Goal: Register for event/course

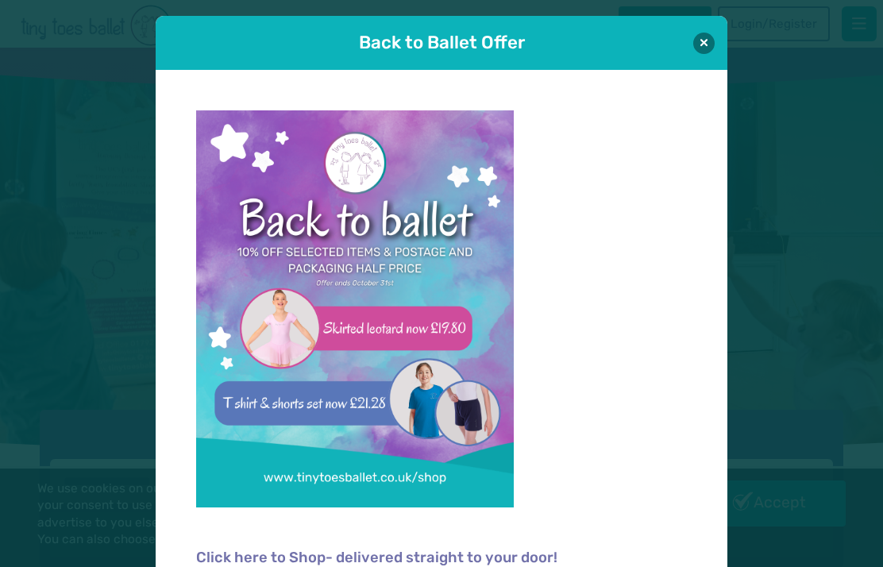
click at [699, 34] on button at bounding box center [703, 43] width 21 height 21
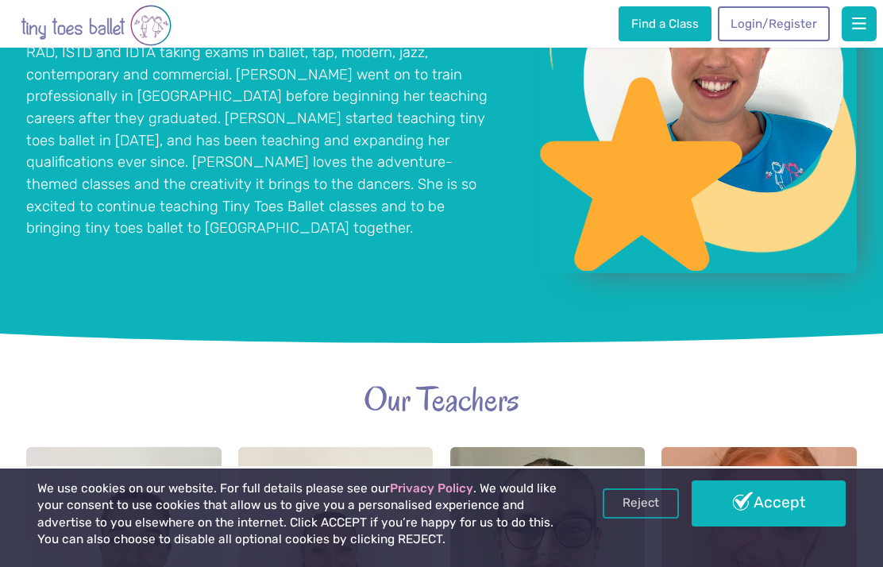
scroll to position [1372, 0]
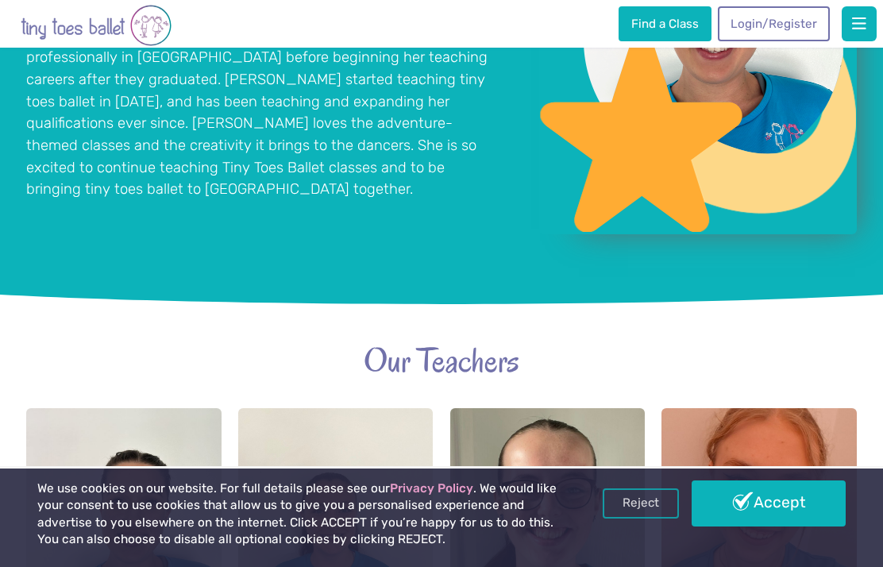
click at [756, 526] on link "Accept" at bounding box center [767, 503] width 153 height 46
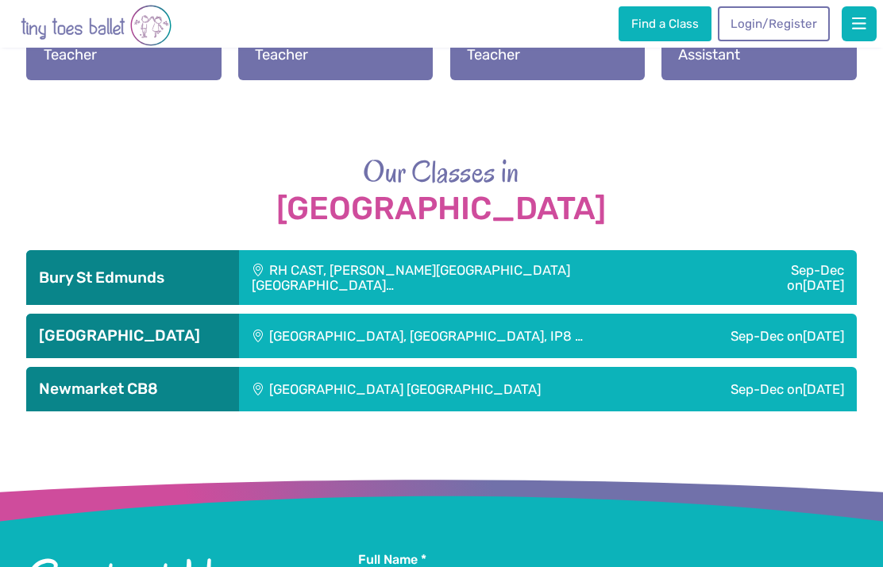
scroll to position [2014, 0]
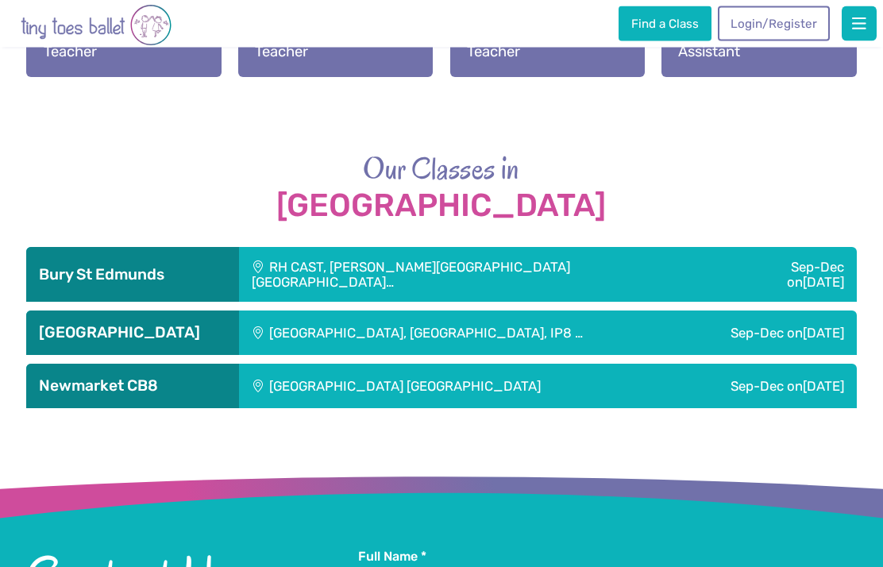
click at [719, 291] on div "Sep-Dec on Saturday" at bounding box center [787, 275] width 137 height 55
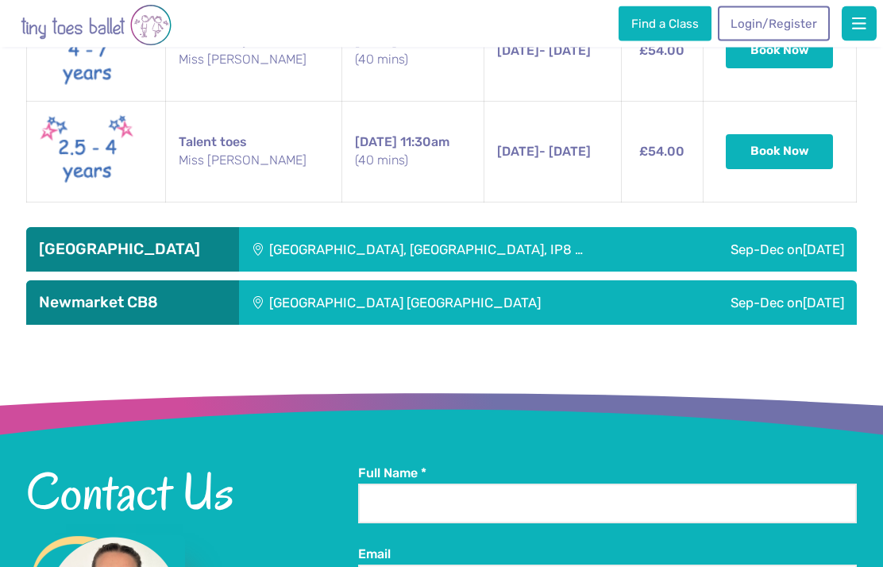
scroll to position [3072, 0]
click at [533, 271] on div "[GEOGRAPHIC_DATA], [GEOGRAPHIC_DATA], IP8 …" at bounding box center [461, 249] width 445 height 44
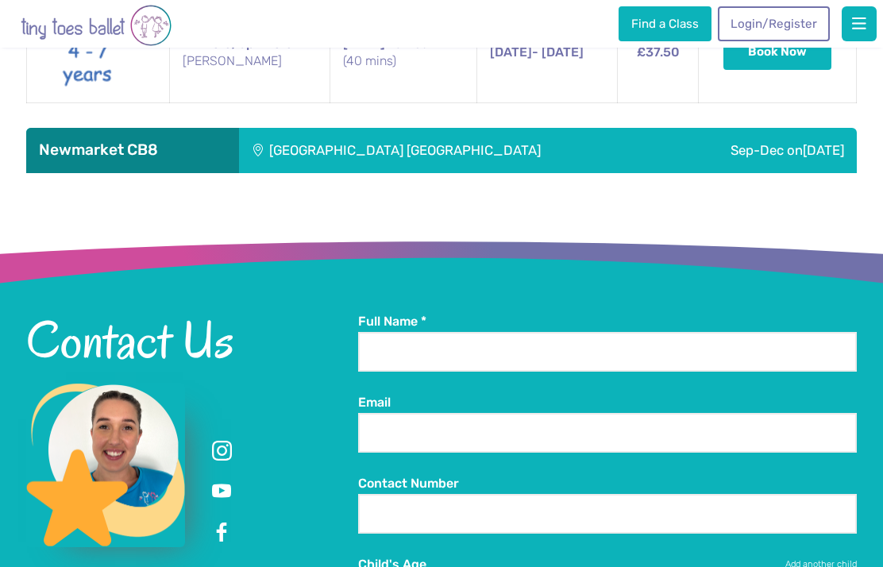
scroll to position [4086, 0]
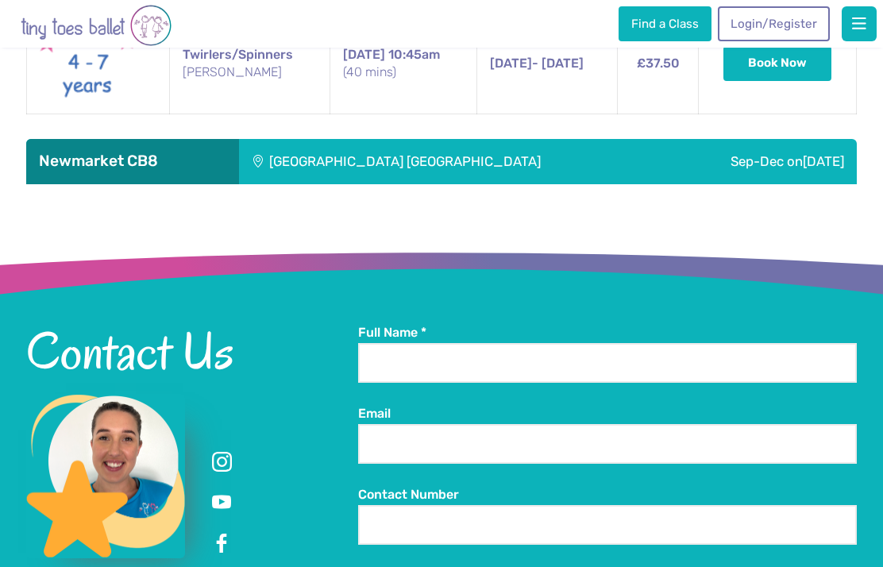
click at [575, 183] on div "[GEOGRAPHIC_DATA] [GEOGRAPHIC_DATA]" at bounding box center [453, 161] width 429 height 44
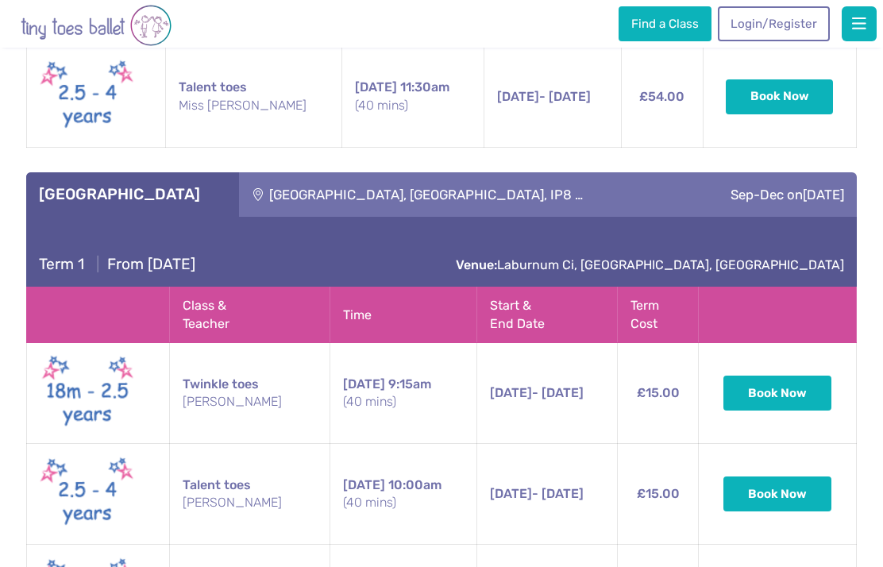
scroll to position [3127, 0]
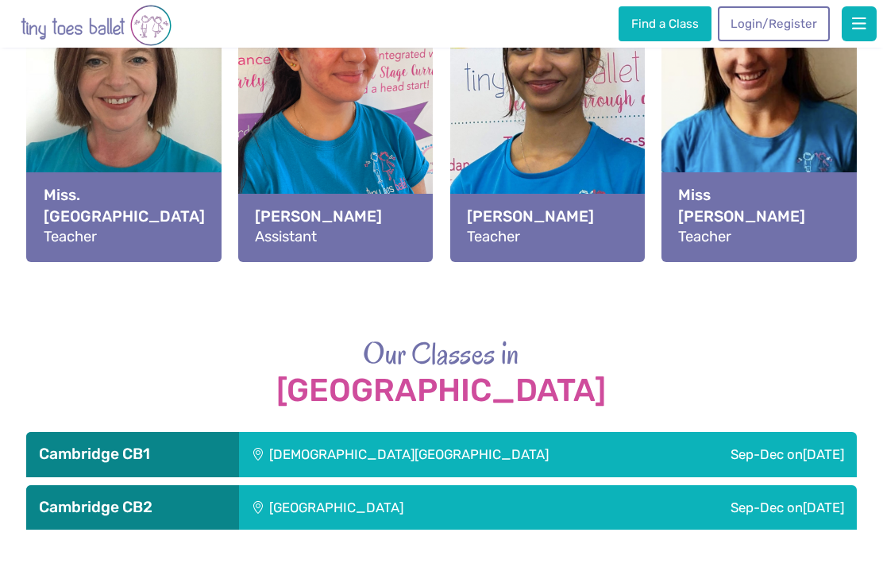
scroll to position [1857, 0]
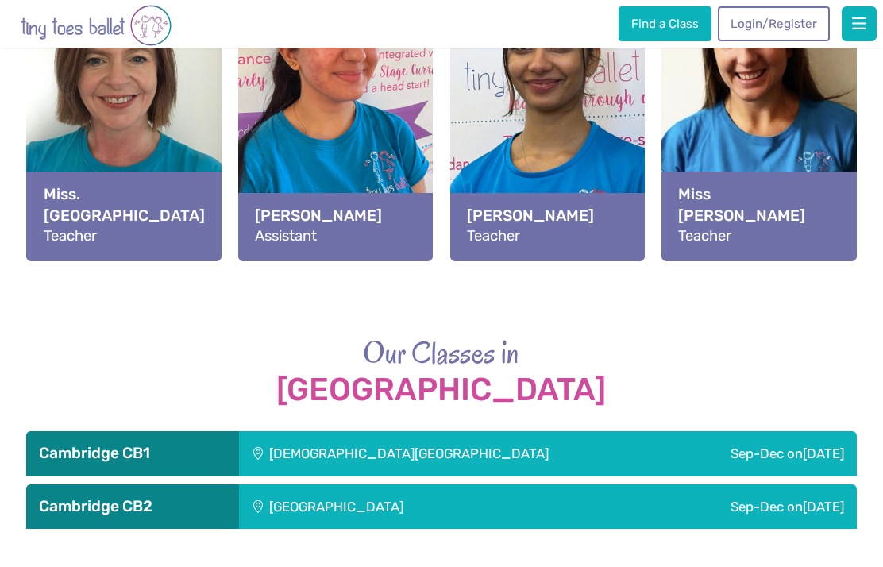
click at [748, 449] on div "Sep-Dec on Friday" at bounding box center [764, 453] width 186 height 44
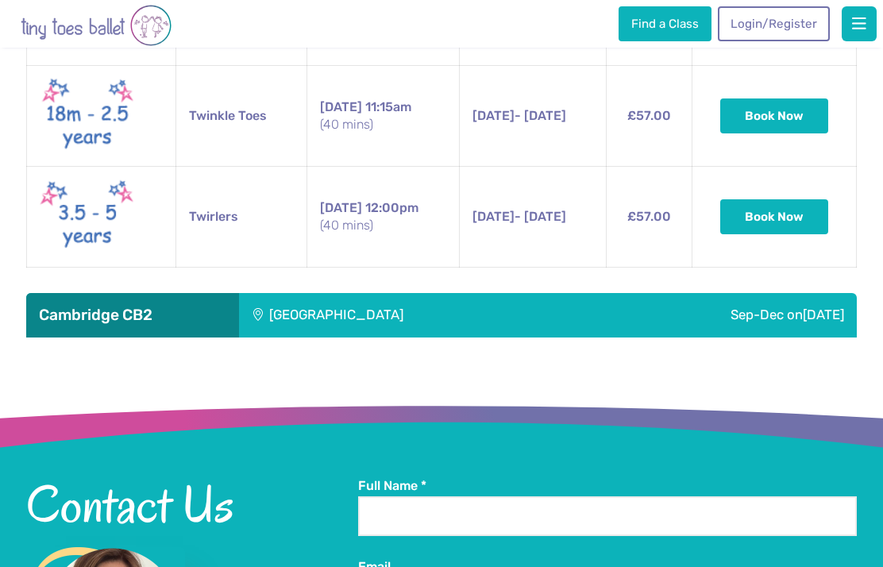
scroll to position [3324, 0]
click at [718, 299] on div "Sep-Dec on Saturday" at bounding box center [720, 316] width 271 height 44
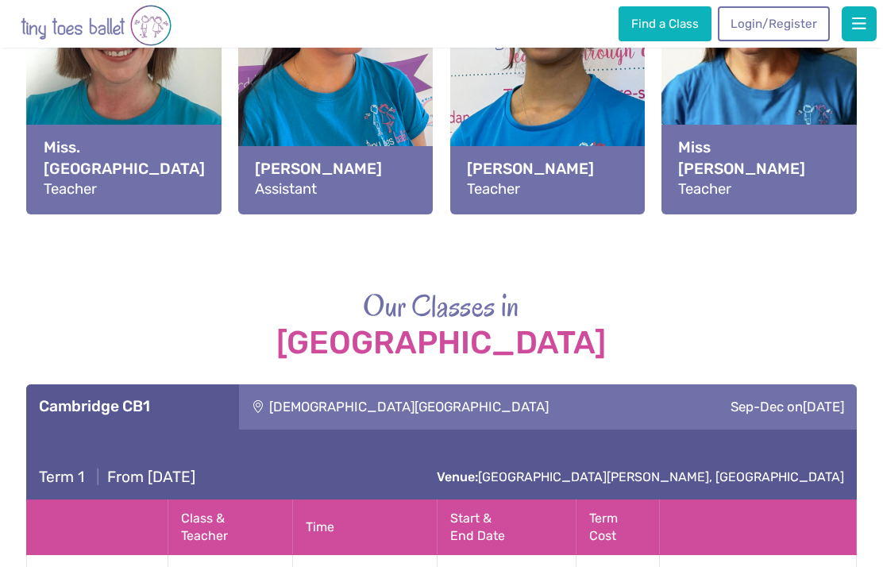
scroll to position [1903, 0]
